Goal: Task Accomplishment & Management: Use online tool/utility

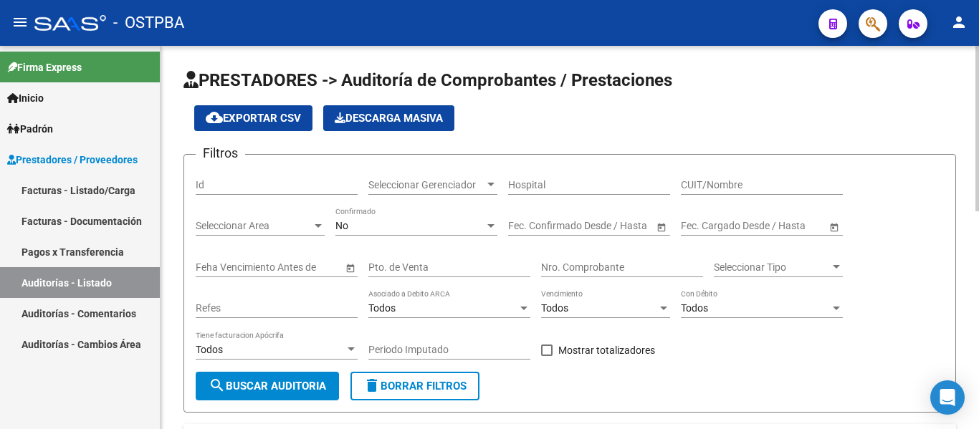
click at [438, 188] on span "Seleccionar Gerenciador" at bounding box center [426, 185] width 116 height 12
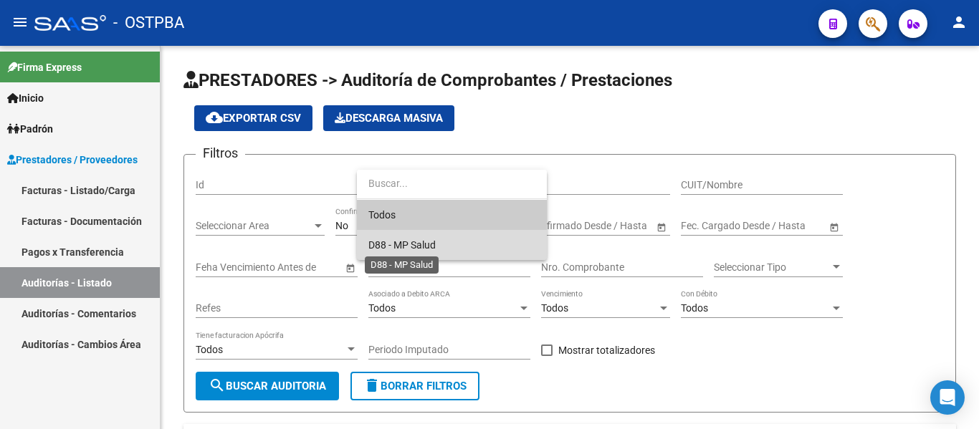
click at [390, 245] on span "D88 - MP Salud" at bounding box center [401, 244] width 67 height 11
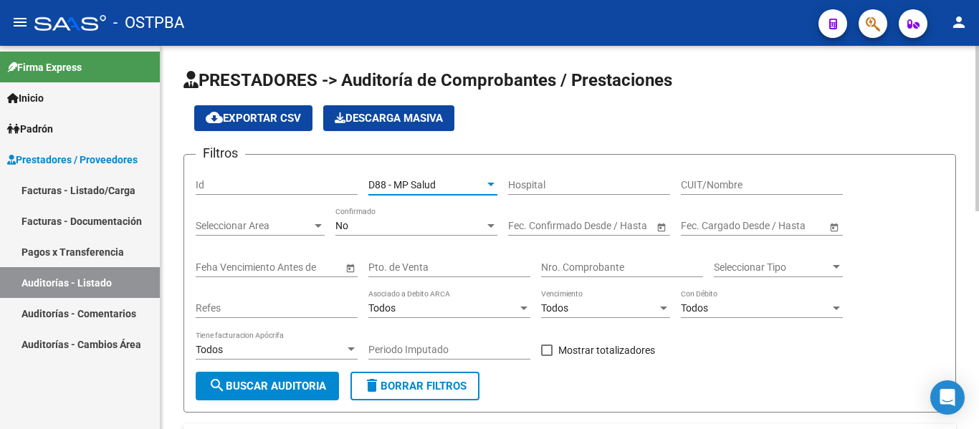
click at [390, 233] on div "No Confirmado" at bounding box center [416, 221] width 162 height 29
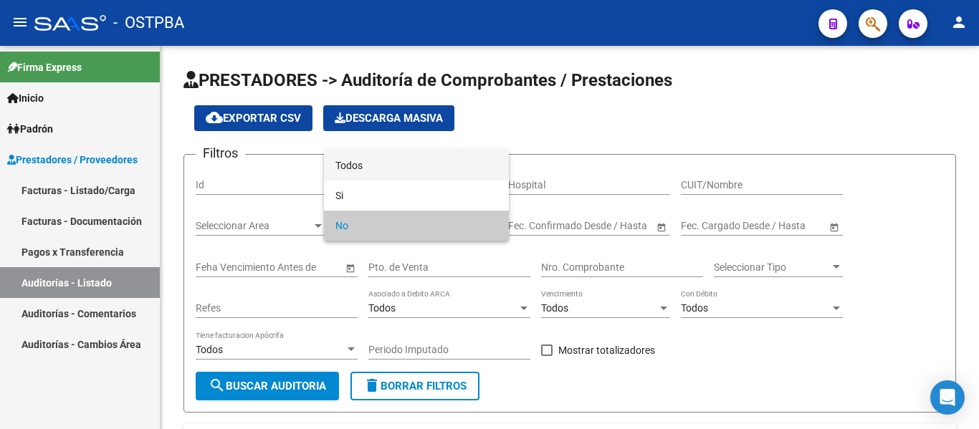
click at [369, 164] on span "Todos" at bounding box center [416, 165] width 162 height 30
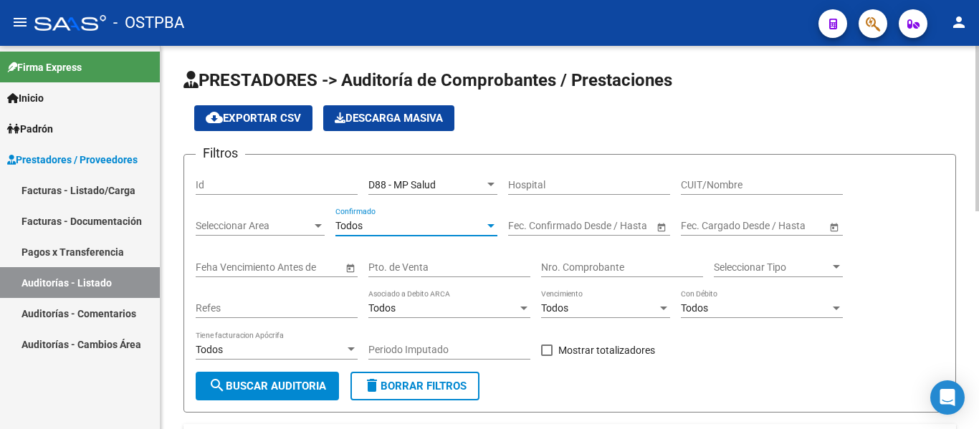
click at [310, 379] on button "search Buscar Auditoria" at bounding box center [267, 386] width 143 height 29
click at [580, 262] on input "Nro. Comprobante" at bounding box center [622, 267] width 162 height 12
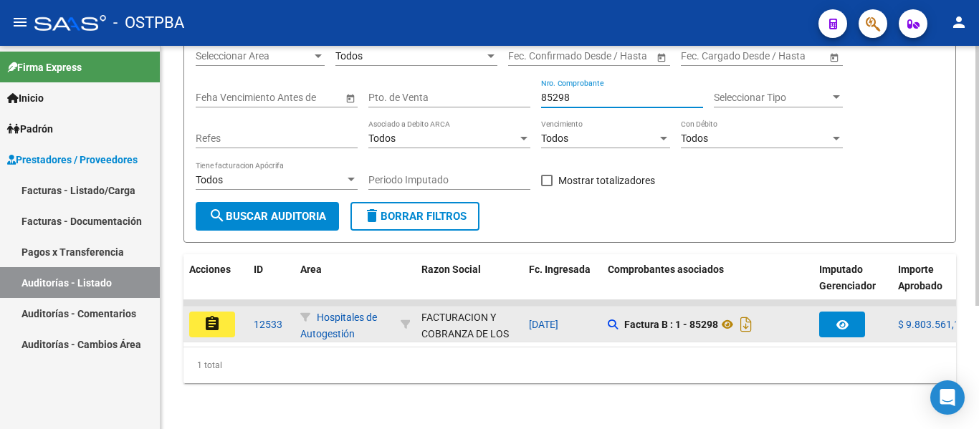
type input "85298"
click at [229, 314] on button "assignment" at bounding box center [212, 325] width 46 height 26
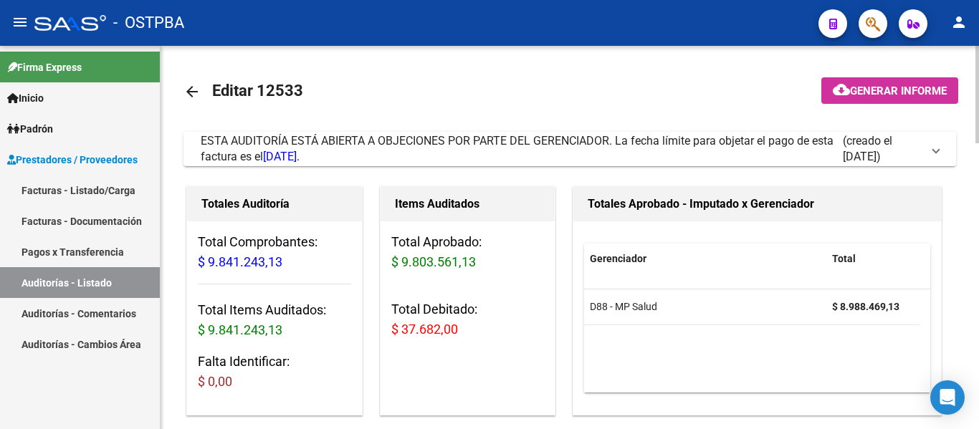
click at [845, 85] on mat-icon "cloud_download" at bounding box center [840, 89] width 17 height 17
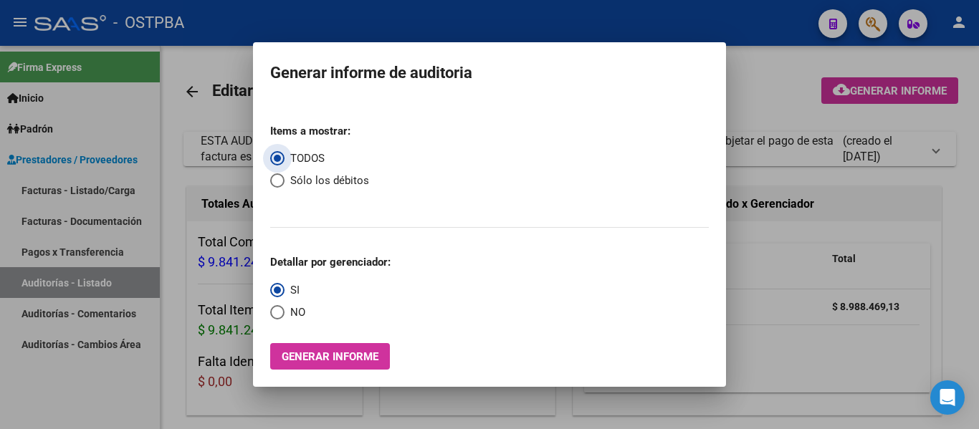
click at [330, 364] on button "Generar informe" at bounding box center [330, 356] width 120 height 27
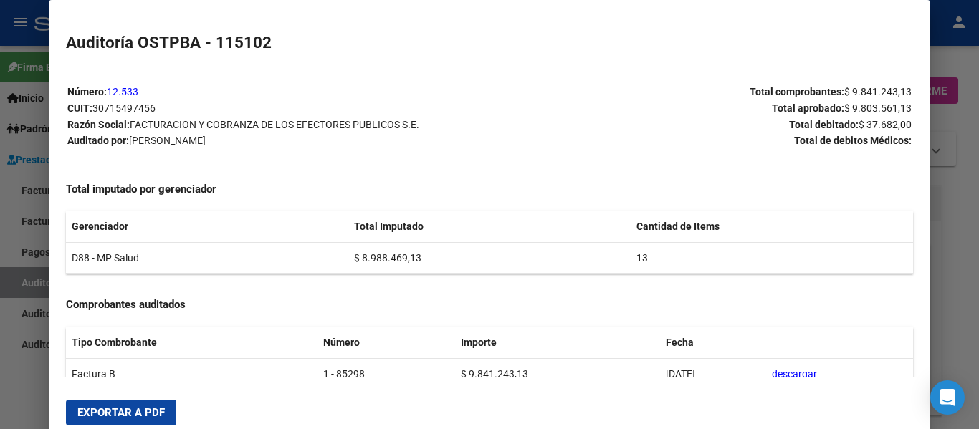
click at [34, 21] on div at bounding box center [489, 214] width 979 height 429
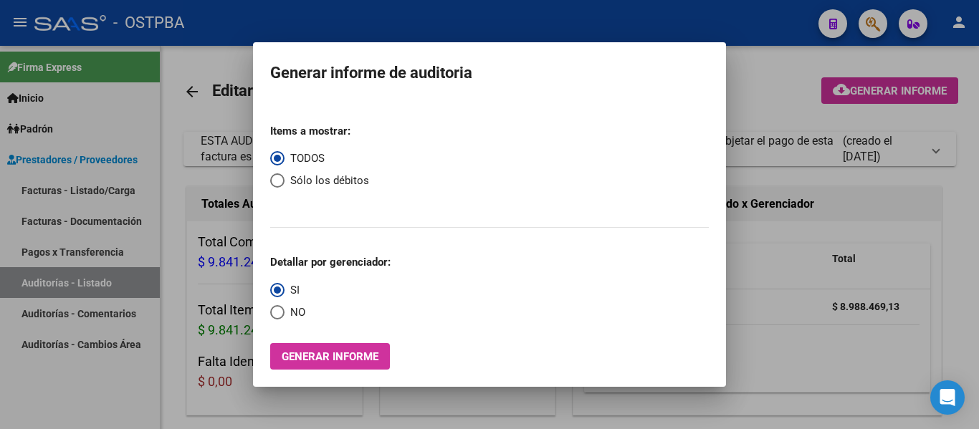
click at [280, 181] on span "Select an option" at bounding box center [277, 180] width 14 height 14
click at [280, 181] on input "Sólo los débitos" at bounding box center [277, 180] width 14 height 14
radio input "true"
click at [304, 357] on span "Generar informe" at bounding box center [330, 356] width 97 height 13
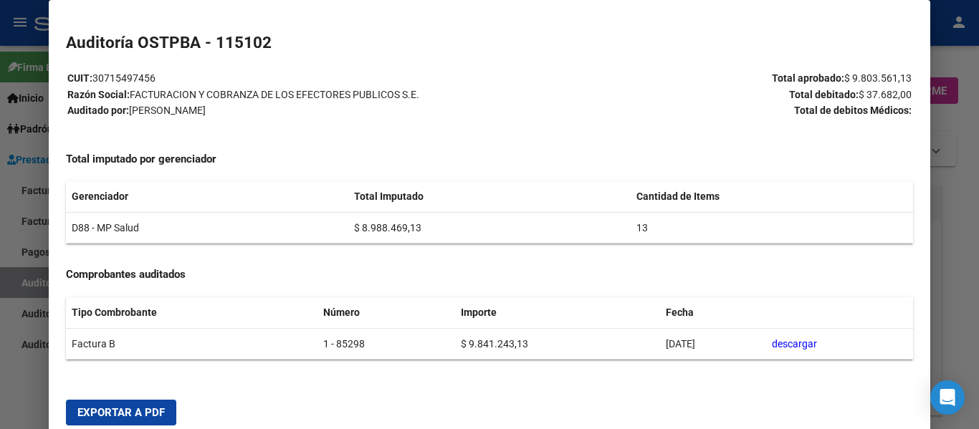
scroll to position [47, 0]
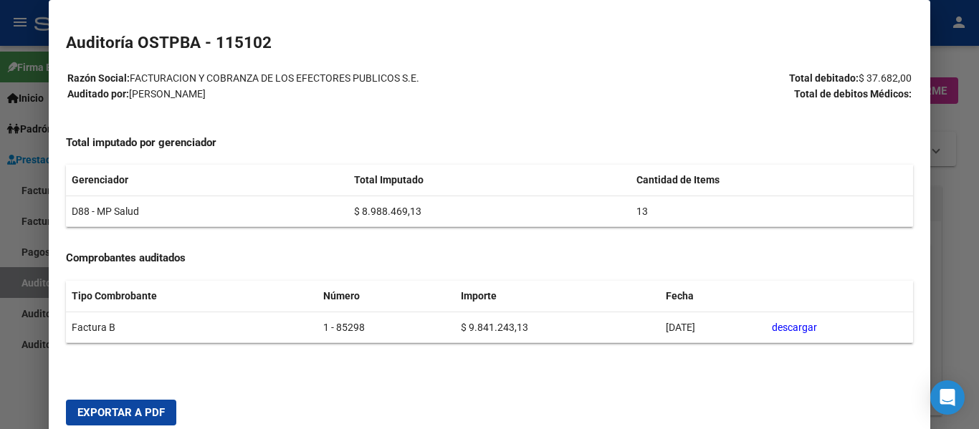
click at [9, 27] on div at bounding box center [489, 214] width 979 height 429
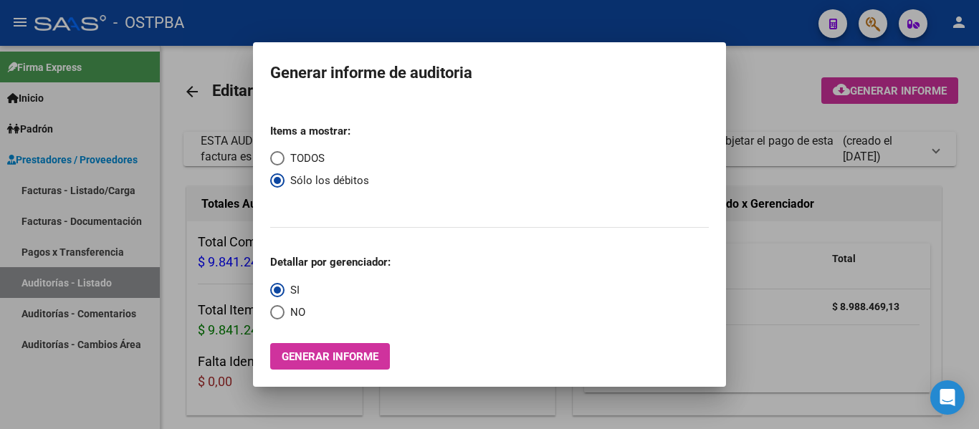
click at [793, 69] on div at bounding box center [489, 214] width 979 height 429
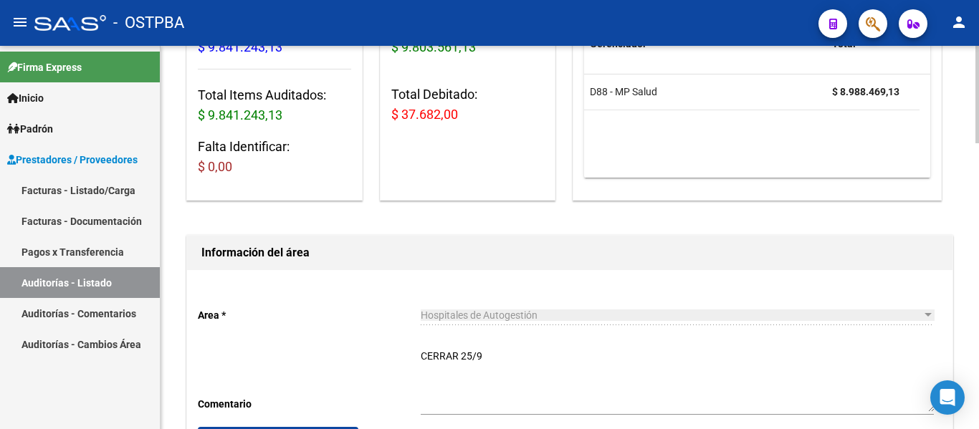
scroll to position [0, 0]
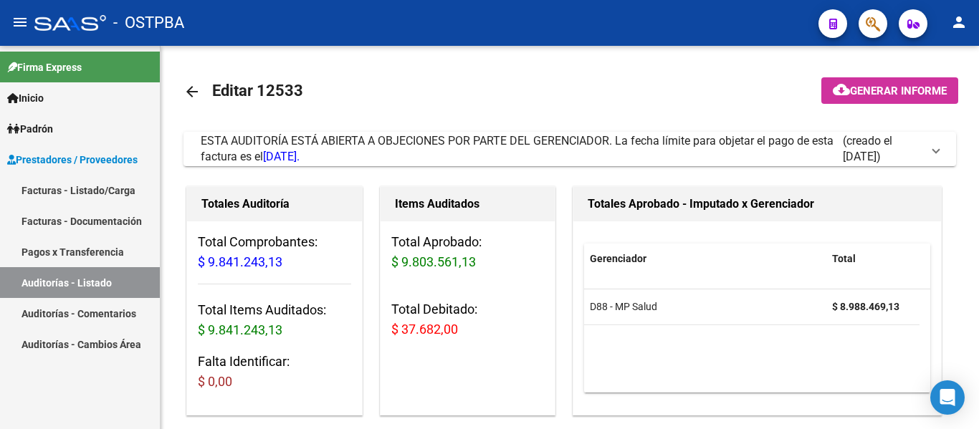
click at [93, 198] on link "Facturas - Listado/Carga" at bounding box center [80, 190] width 160 height 31
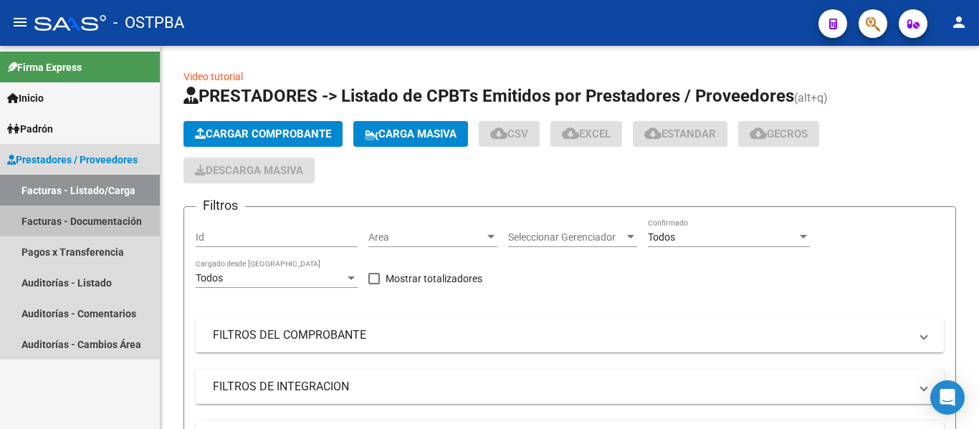
click at [95, 215] on link "Facturas - Documentación" at bounding box center [80, 221] width 160 height 31
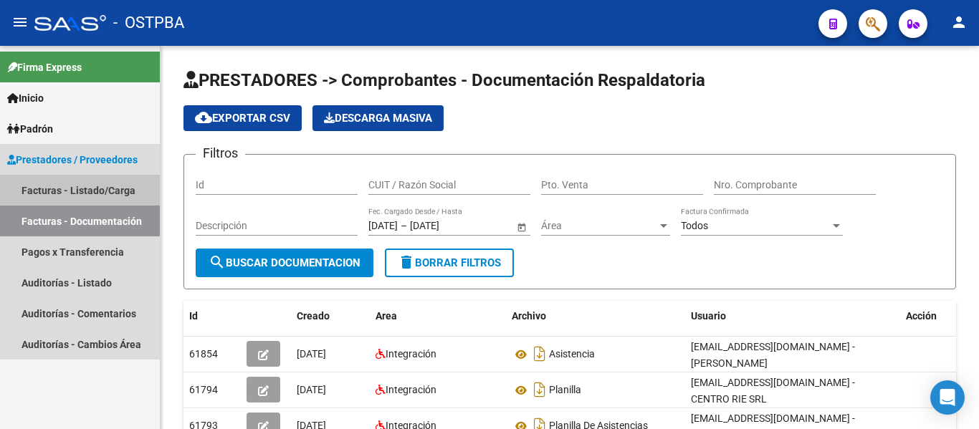
click at [117, 187] on link "Facturas - Listado/Carga" at bounding box center [80, 190] width 160 height 31
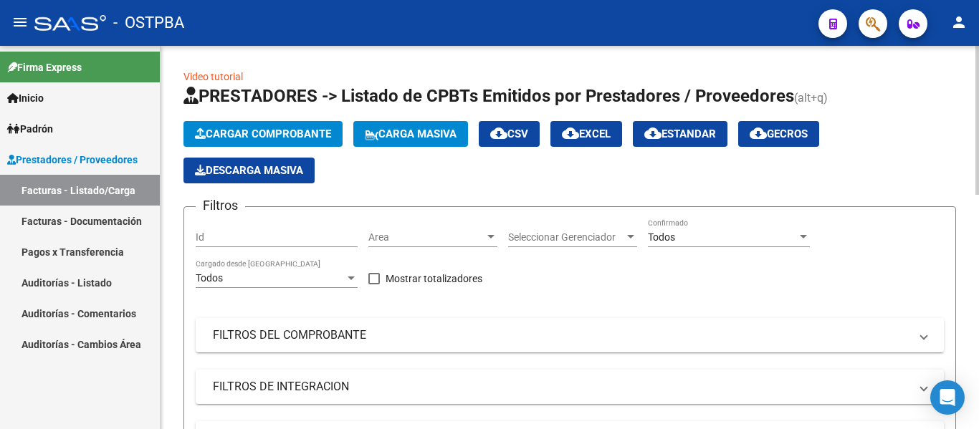
click at [313, 126] on button "Cargar Comprobante" at bounding box center [262, 134] width 159 height 26
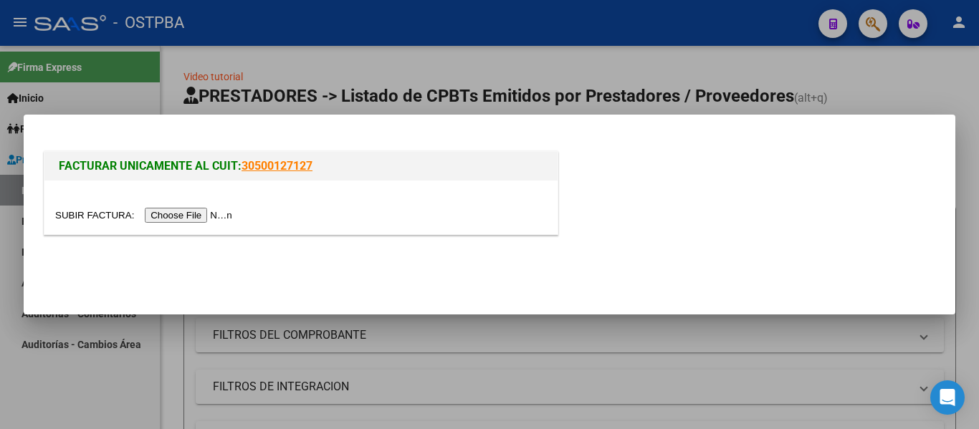
click at [229, 212] on input "file" at bounding box center [145, 215] width 181 height 15
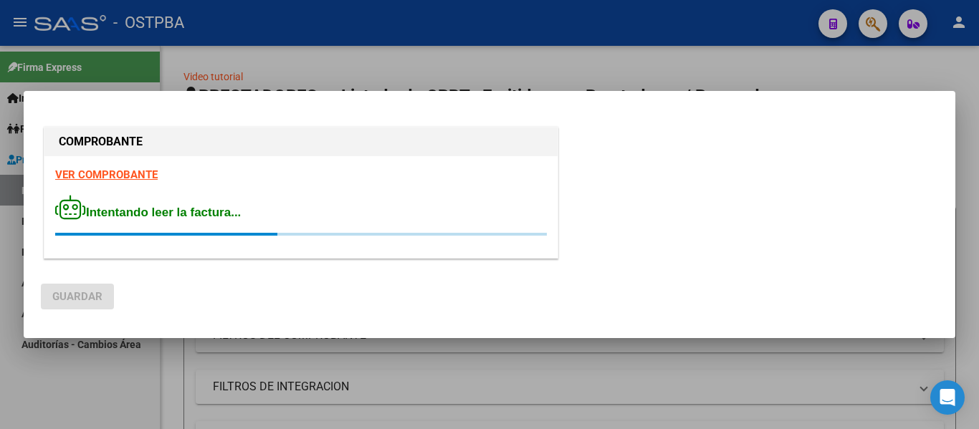
click at [402, 72] on div at bounding box center [489, 214] width 979 height 429
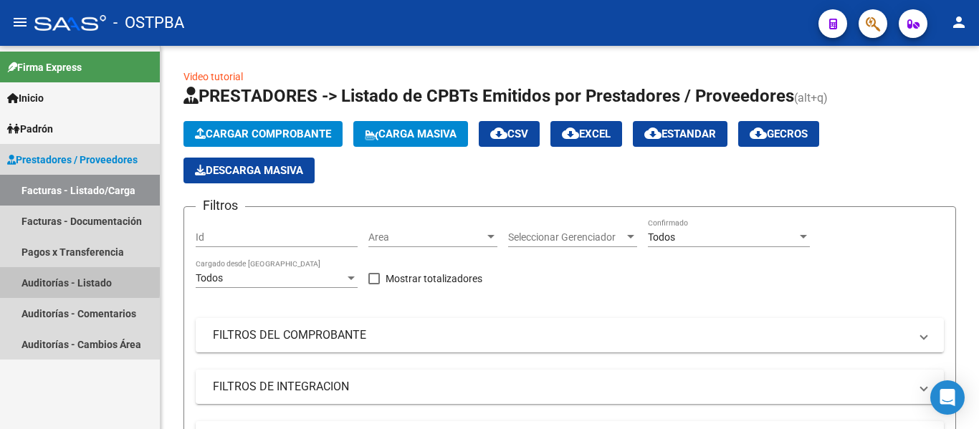
click at [61, 279] on link "Auditorías - Listado" at bounding box center [80, 282] width 160 height 31
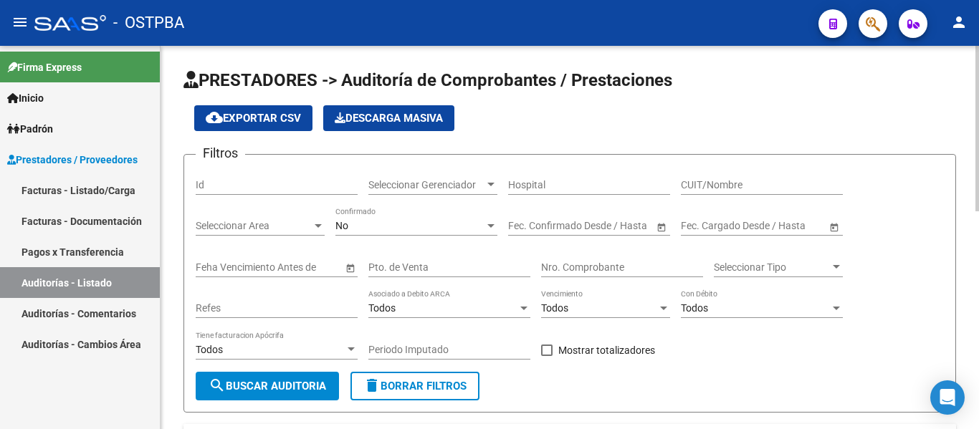
scroll to position [72, 0]
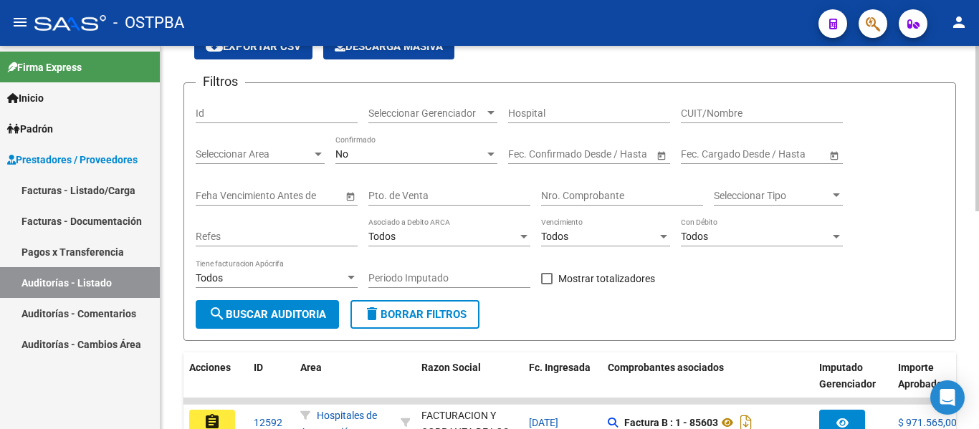
click at [410, 120] on div "Seleccionar Gerenciador Seleccionar Gerenciador" at bounding box center [432, 109] width 129 height 29
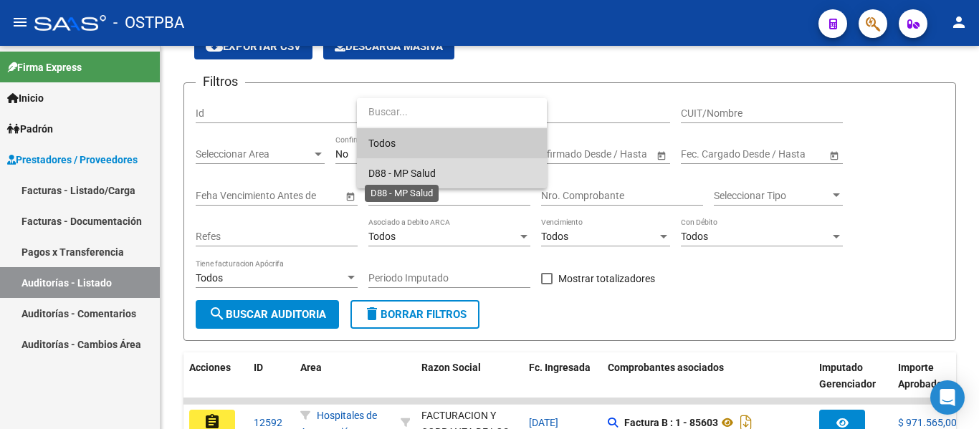
click at [393, 168] on span "D88 - MP Salud" at bounding box center [401, 173] width 67 height 11
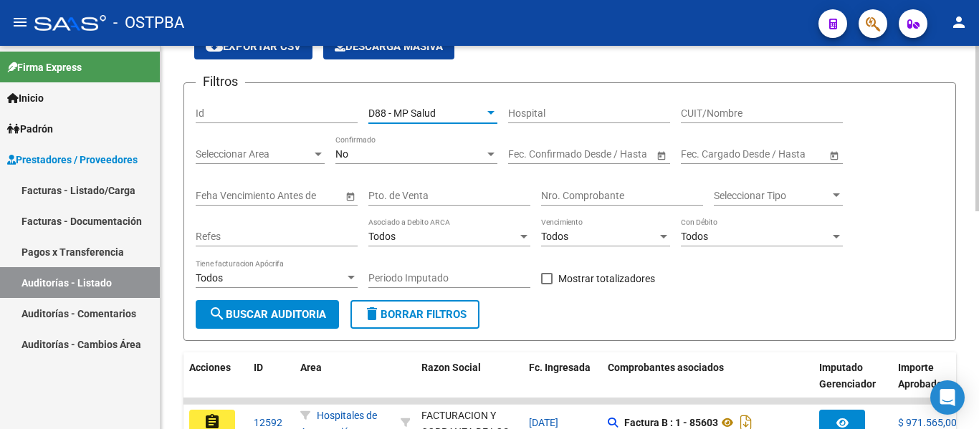
click at [383, 161] on div "No Confirmado" at bounding box center [416, 149] width 162 height 29
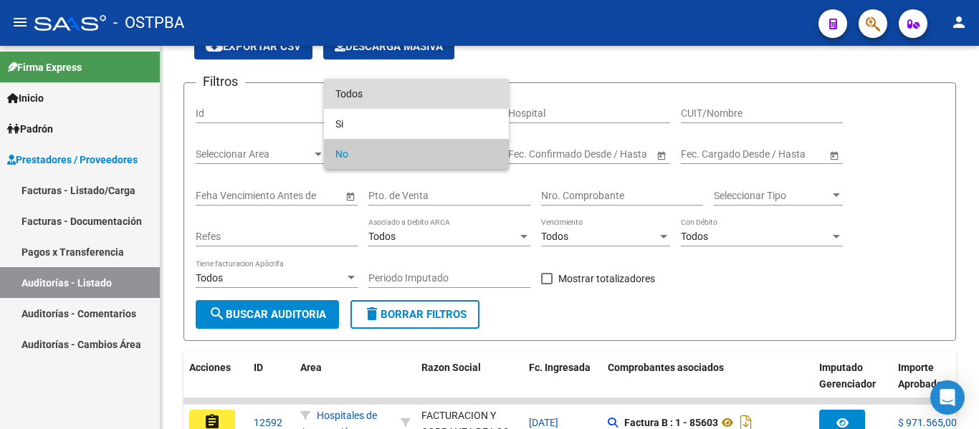
click at [363, 91] on span "Todos" at bounding box center [416, 94] width 162 height 30
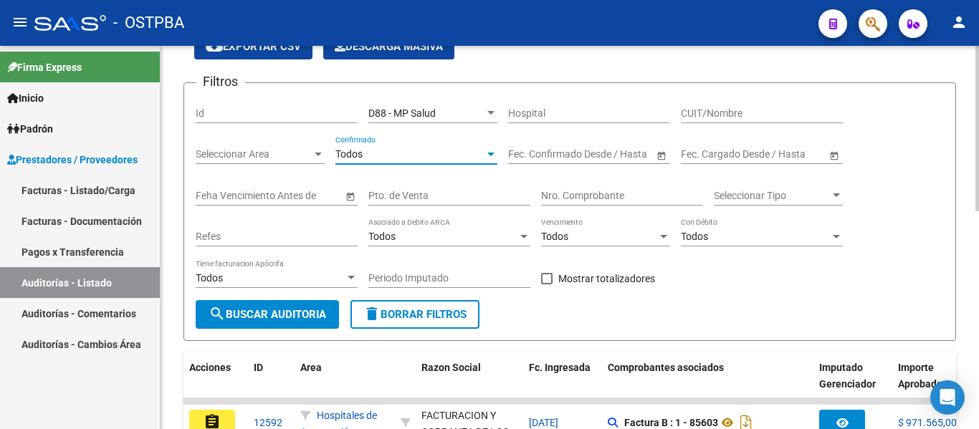
click at [313, 307] on button "search Buscar Auditoria" at bounding box center [267, 314] width 143 height 29
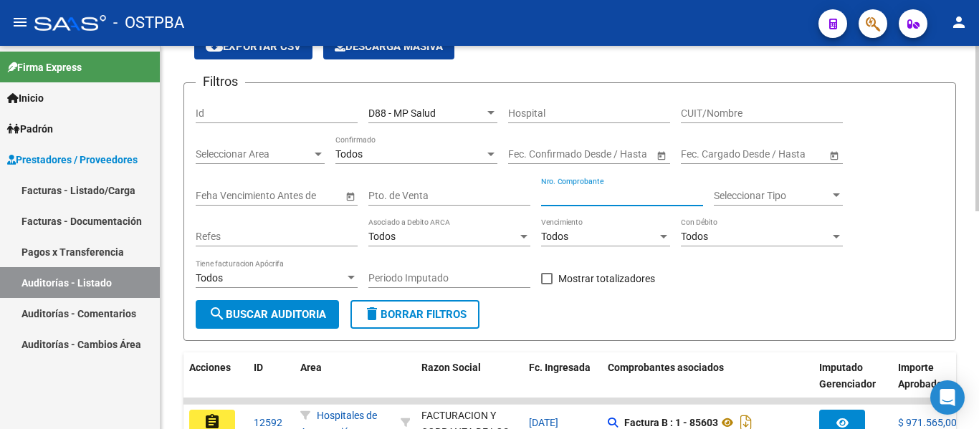
click at [593, 198] on input "Nro. Comprobante" at bounding box center [622, 196] width 162 height 12
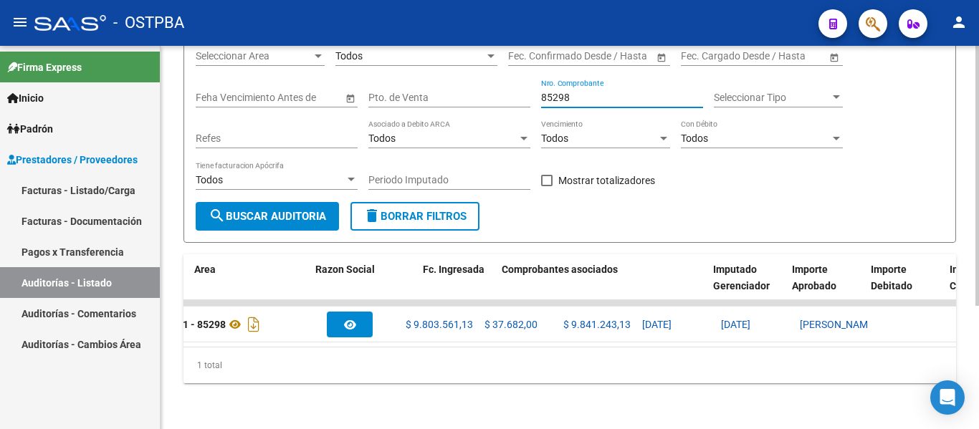
scroll to position [0, 0]
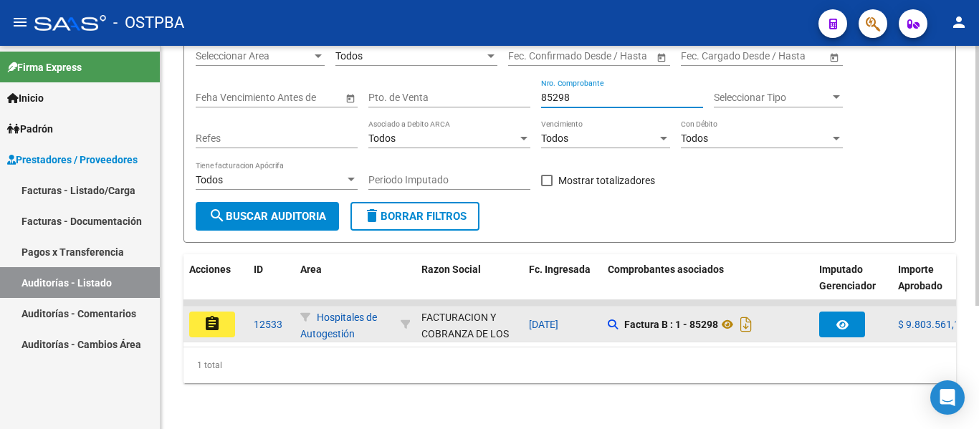
type input "85298"
click at [226, 317] on button "assignment" at bounding box center [212, 325] width 46 height 26
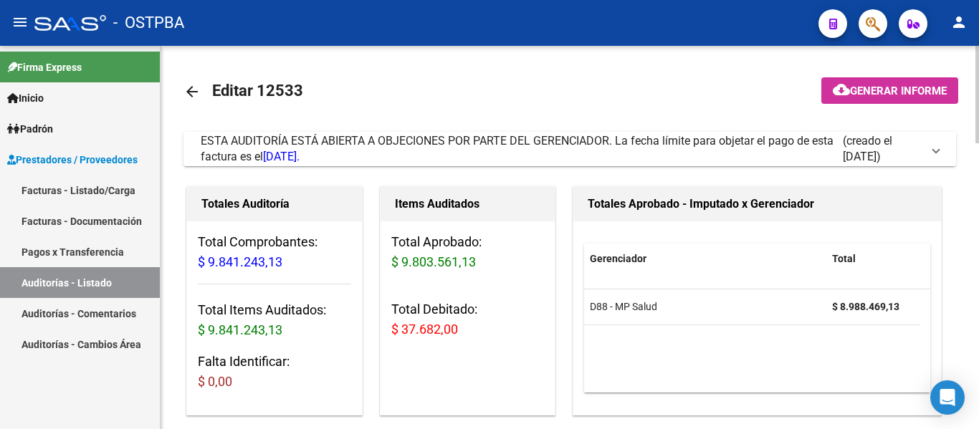
click at [860, 155] on span "(creado el 08/09/2025)" at bounding box center [881, 149] width 79 height 32
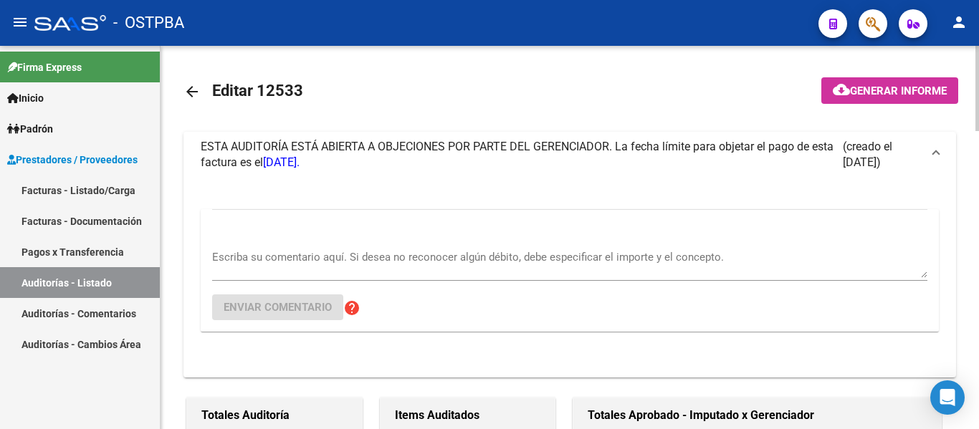
click at [385, 262] on textarea "Escriba su comentario aquí. Si desea no reconocer algún débito, debe especifica…" at bounding box center [569, 263] width 715 height 29
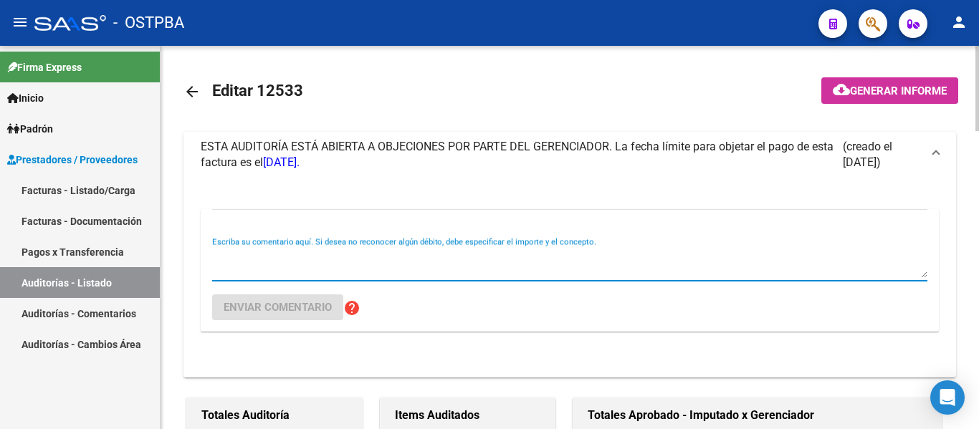
click at [384, 262] on textarea "Escriba su comentario aquí. Si desea no reconocer algún débito, debe especifica…" at bounding box center [569, 263] width 715 height 29
click at [388, 251] on textarea "Escriba su comentario aquí. Si desea no reconocer algún débito, debe especifica…" at bounding box center [569, 263] width 715 height 29
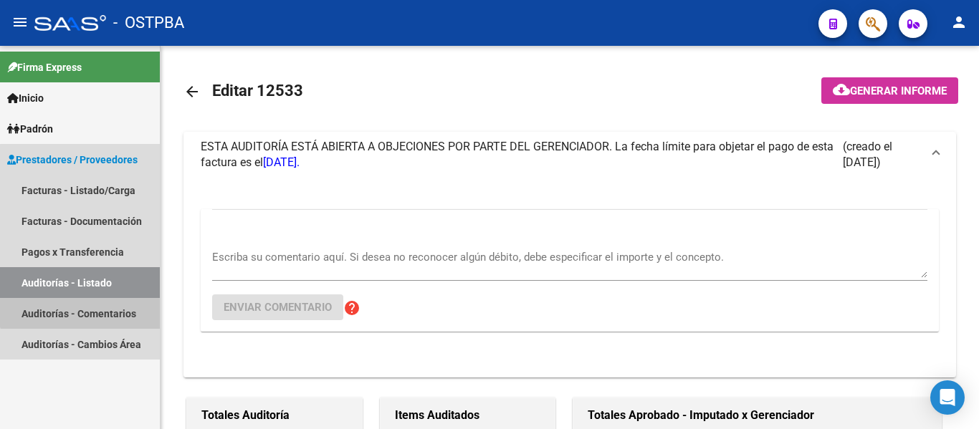
click at [111, 305] on link "Auditorías - Comentarios" at bounding box center [80, 313] width 160 height 31
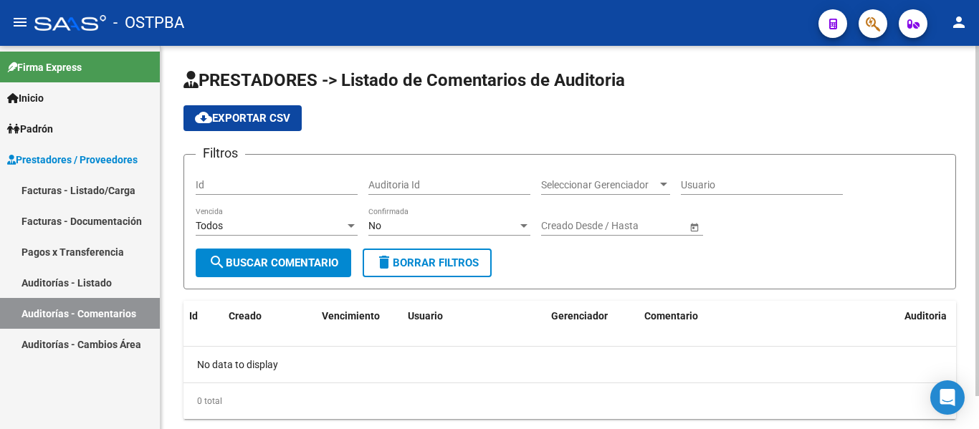
click at [299, 176] on div "Id" at bounding box center [277, 180] width 162 height 29
click at [280, 188] on input "Id" at bounding box center [277, 185] width 162 height 12
click at [324, 227] on div "Todos" at bounding box center [270, 226] width 149 height 12
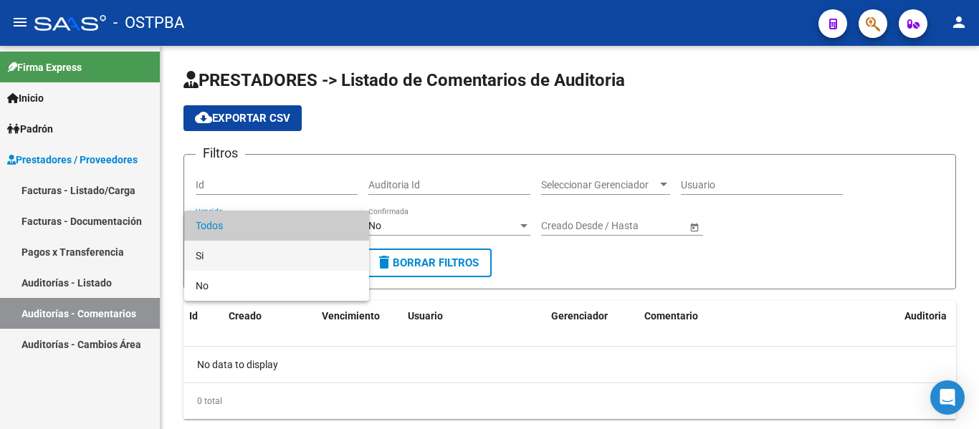
click at [225, 253] on span "Si" at bounding box center [277, 256] width 162 height 30
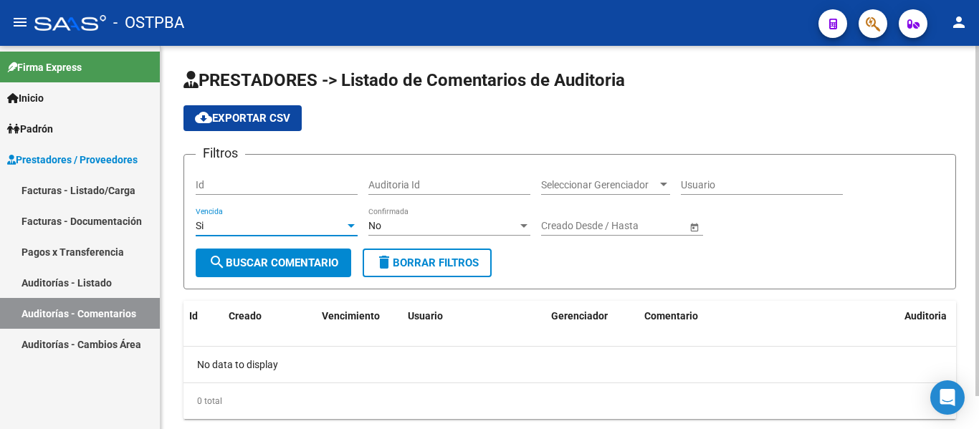
click at [406, 229] on div "No" at bounding box center [442, 226] width 149 height 12
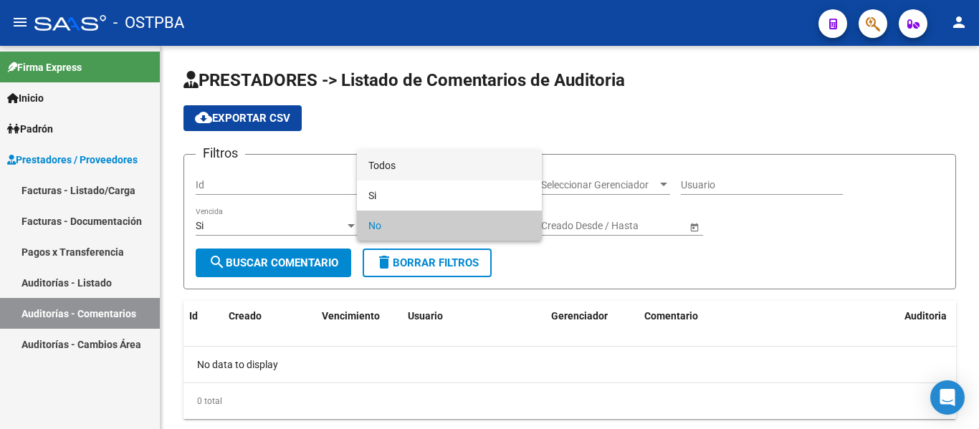
click at [405, 168] on span "Todos" at bounding box center [449, 165] width 162 height 30
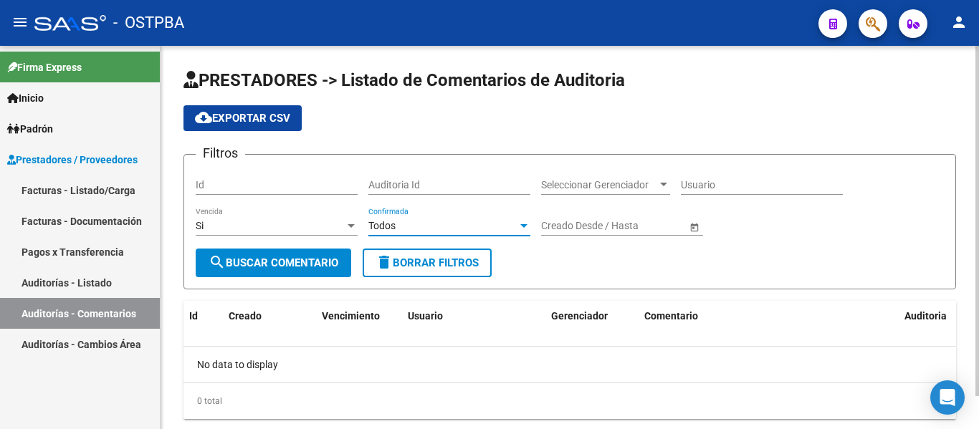
click at [383, 186] on input "Auditoria Id" at bounding box center [449, 185] width 162 height 12
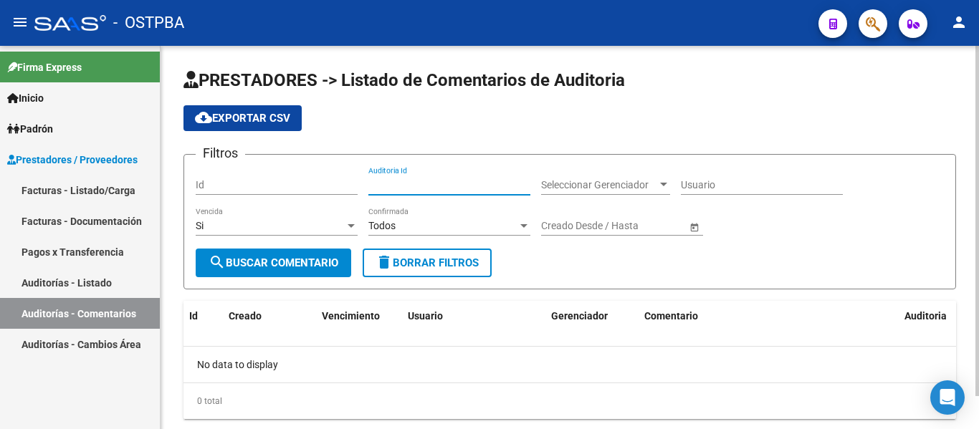
click at [561, 183] on span "Seleccionar Gerenciador" at bounding box center [599, 185] width 116 height 12
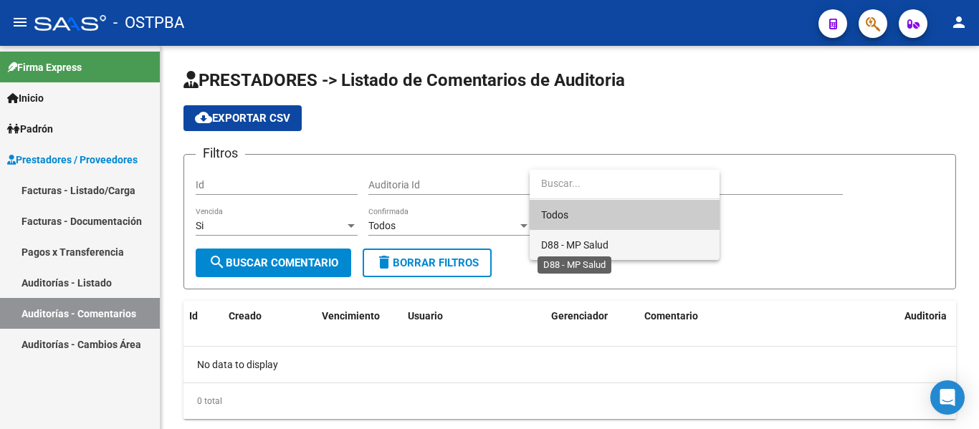
click at [572, 246] on span "D88 - MP Salud" at bounding box center [574, 244] width 67 height 11
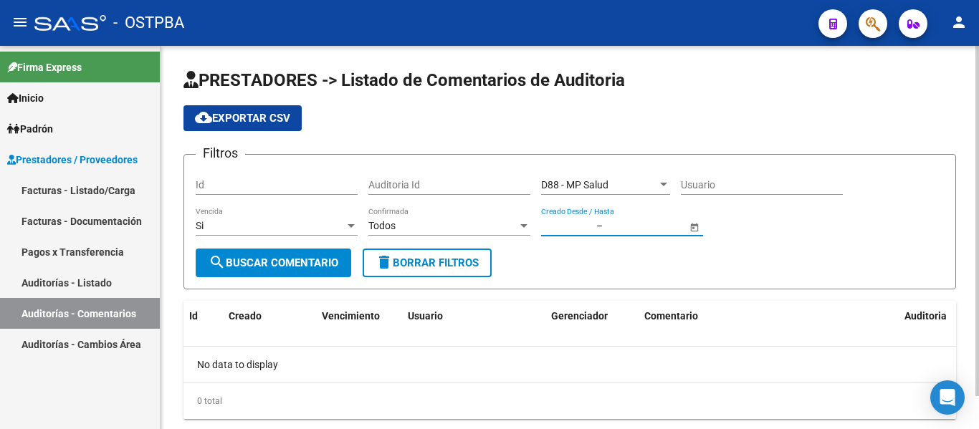
click at [589, 230] on input "text" at bounding box center [567, 226] width 52 height 12
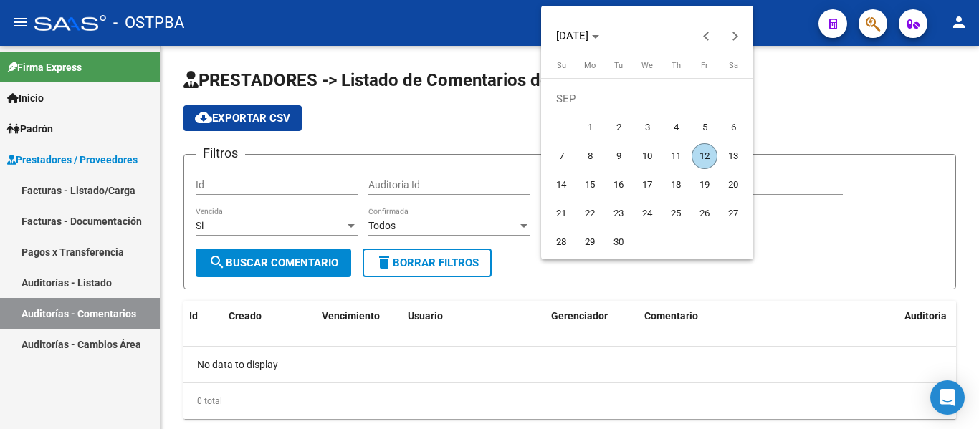
click at [913, 234] on div at bounding box center [489, 214] width 979 height 429
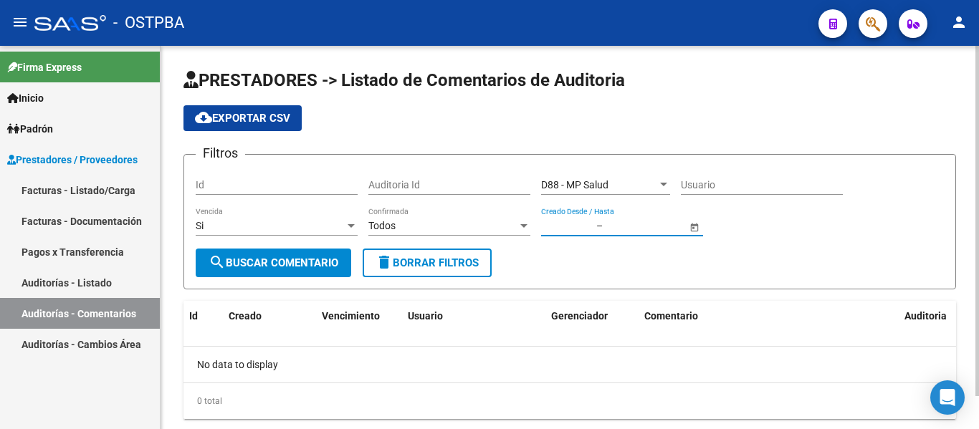
click at [766, 191] on div "Usuario" at bounding box center [762, 180] width 162 height 29
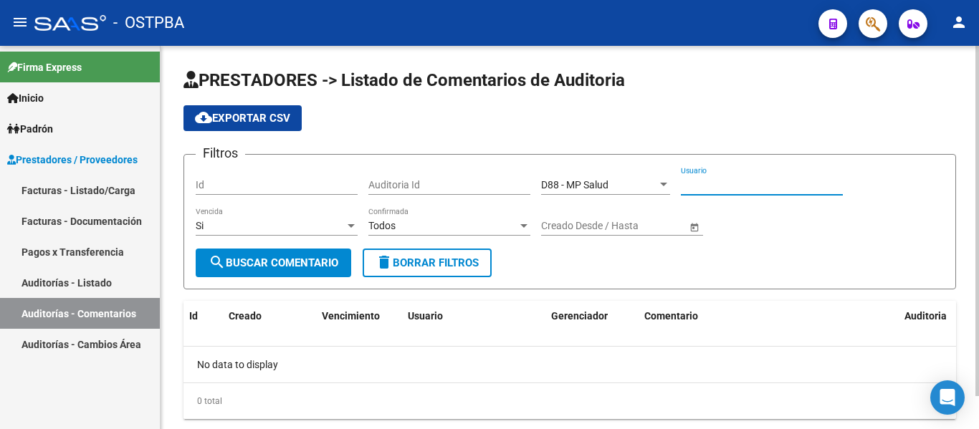
click at [757, 217] on div "Filtros Id Auditoria Id D88 - MP Salud Seleccionar Gerenciador Usuario Si Venci…" at bounding box center [570, 207] width 748 height 82
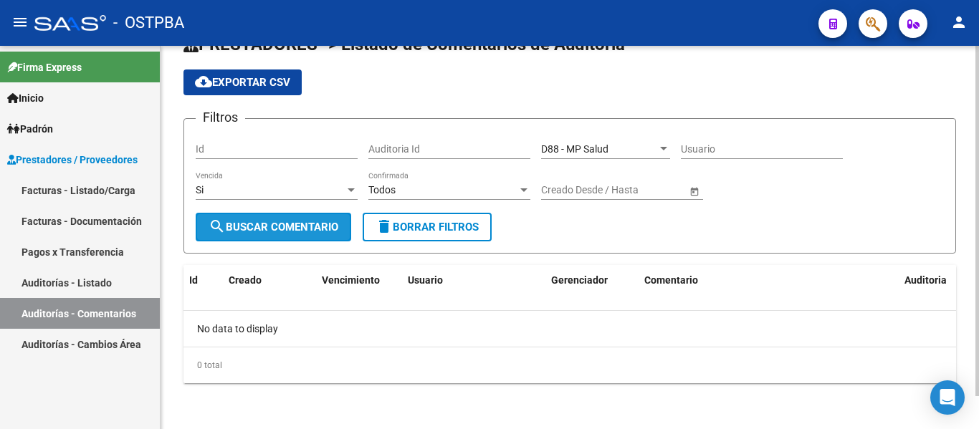
click at [307, 236] on button "search Buscar Comentario" at bounding box center [273, 227] width 155 height 29
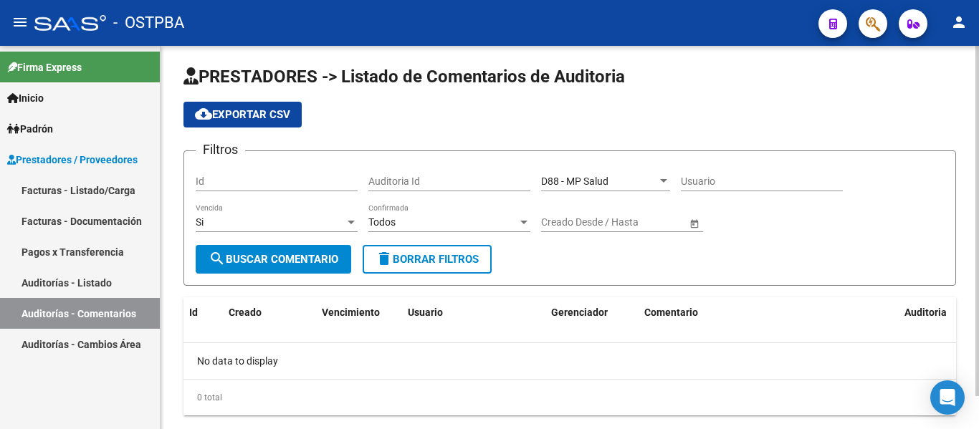
scroll to position [36, 0]
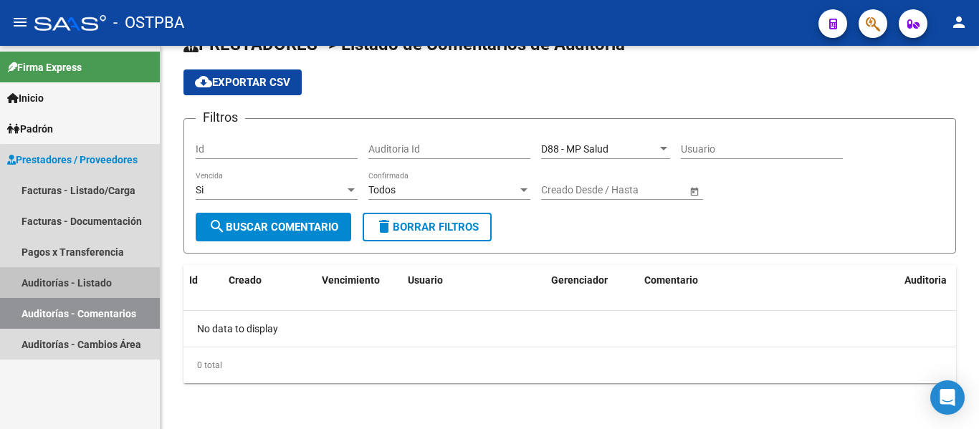
click at [90, 269] on link "Auditorías - Listado" at bounding box center [80, 282] width 160 height 31
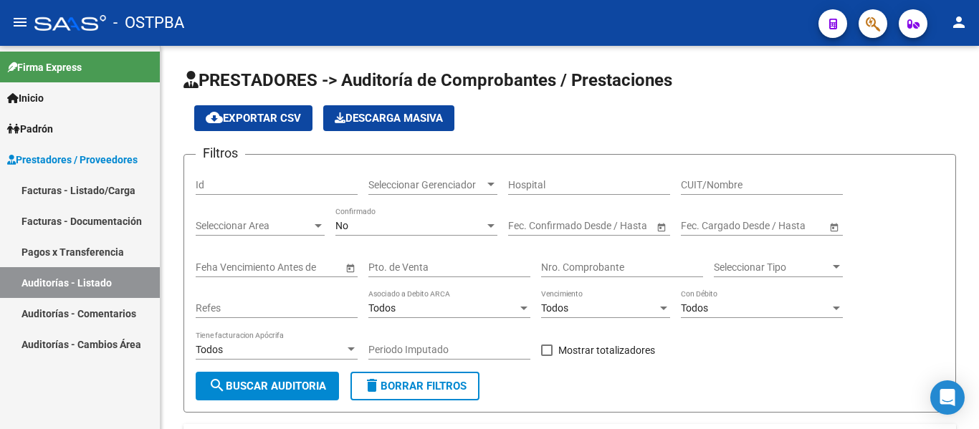
click at [117, 223] on link "Facturas - Documentación" at bounding box center [80, 221] width 160 height 31
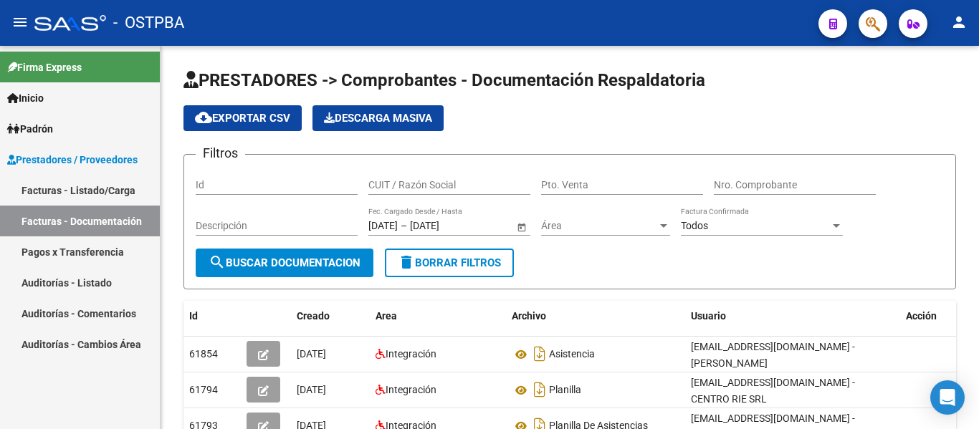
click at [73, 187] on link "Facturas - Listado/Carga" at bounding box center [80, 190] width 160 height 31
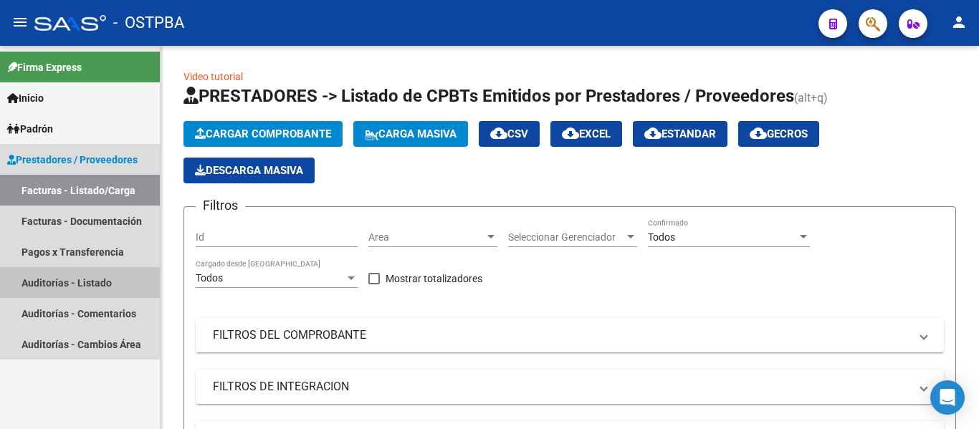
click at [91, 285] on link "Auditorías - Listado" at bounding box center [80, 282] width 160 height 31
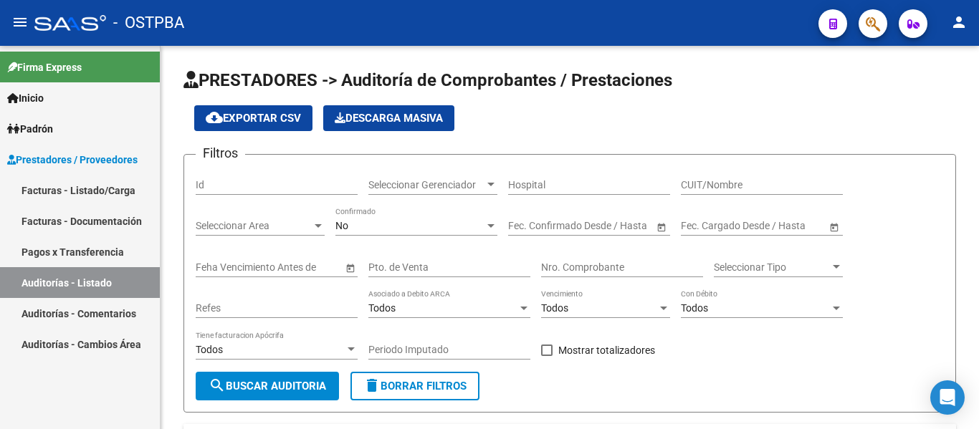
click at [99, 312] on link "Auditorías - Comentarios" at bounding box center [80, 313] width 160 height 31
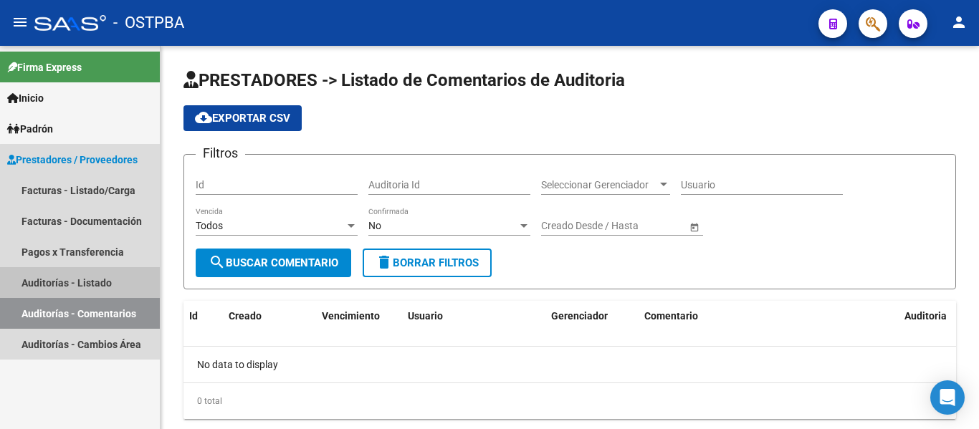
click at [105, 292] on link "Auditorías - Listado" at bounding box center [80, 282] width 160 height 31
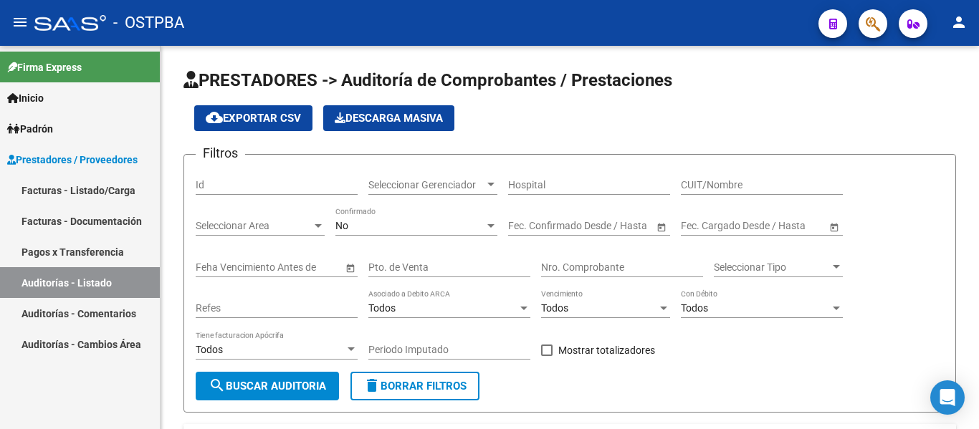
click at [76, 227] on link "Facturas - Documentación" at bounding box center [80, 221] width 160 height 31
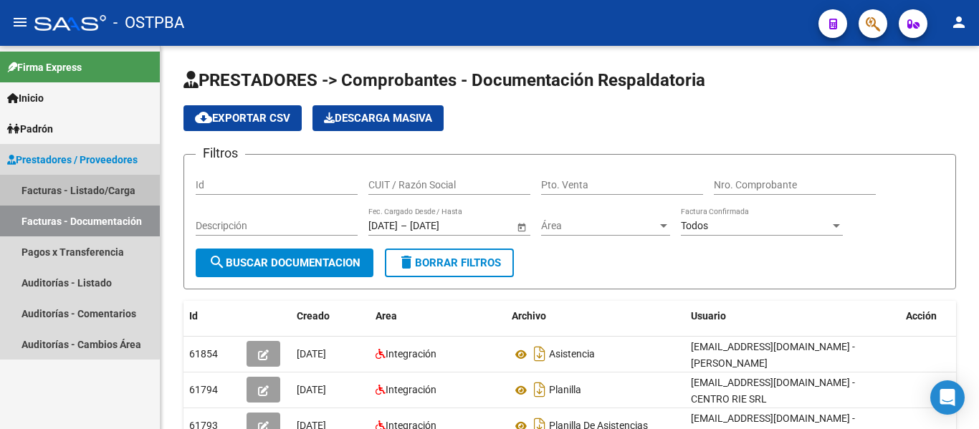
click at [39, 187] on link "Facturas - Listado/Carga" at bounding box center [80, 190] width 160 height 31
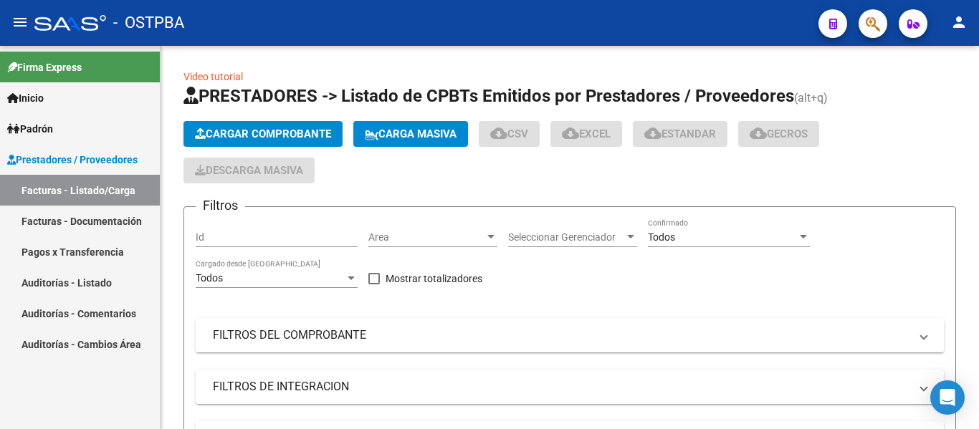
click at [63, 223] on link "Facturas - Documentación" at bounding box center [80, 221] width 160 height 31
